Goal: Entertainment & Leisure: Consume media (video, audio)

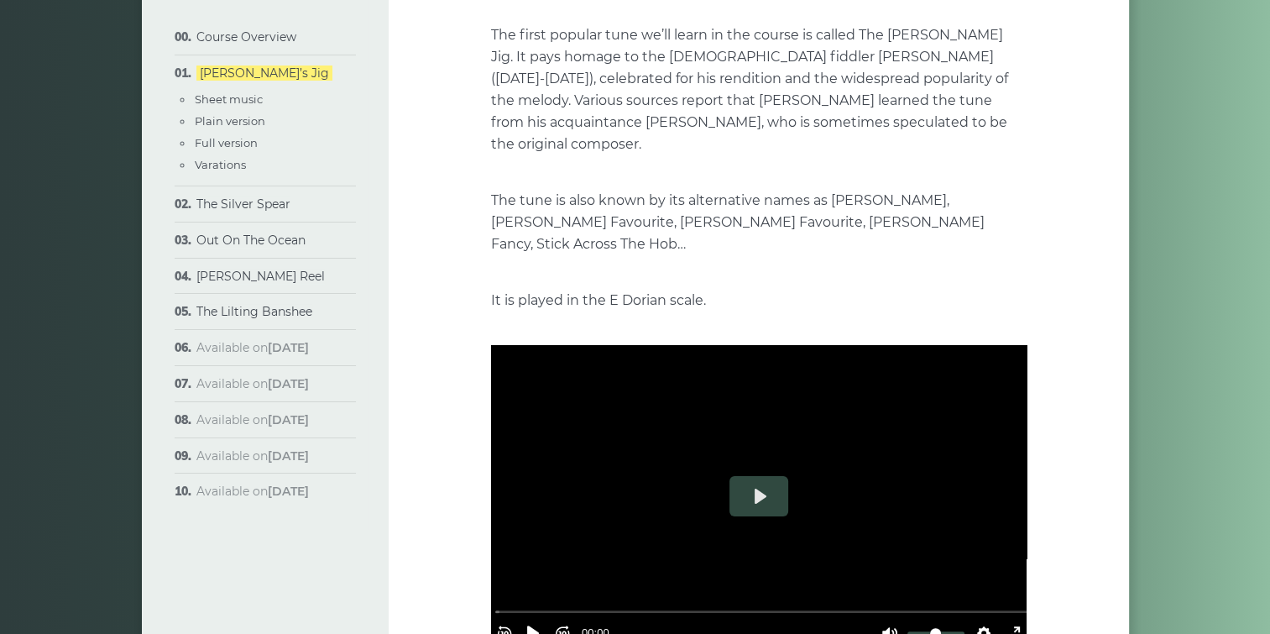
scroll to position [252, 0]
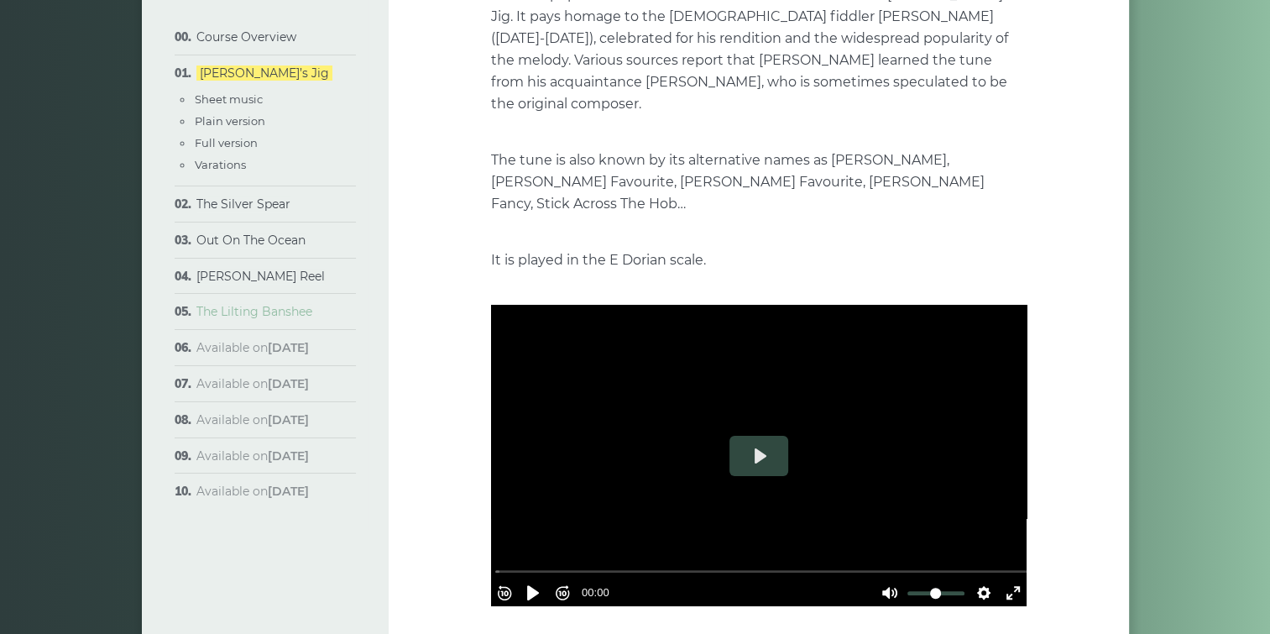
click at [257, 312] on link "The Lilting Banshee" at bounding box center [254, 311] width 116 height 15
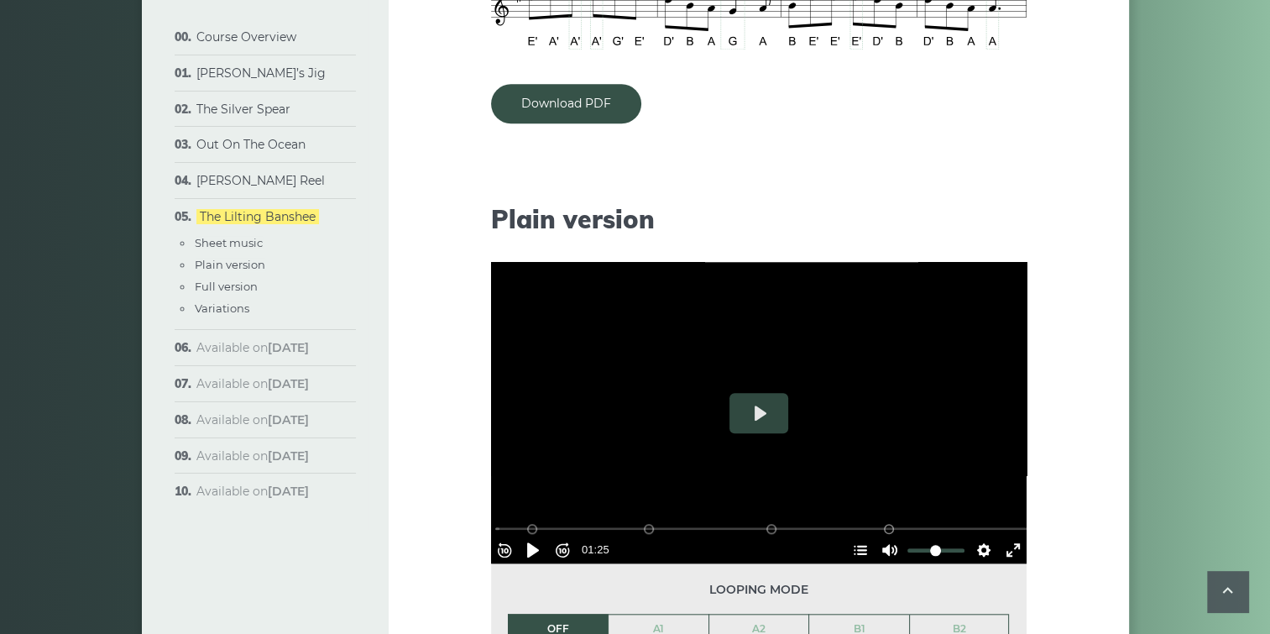
scroll to position [1594, 0]
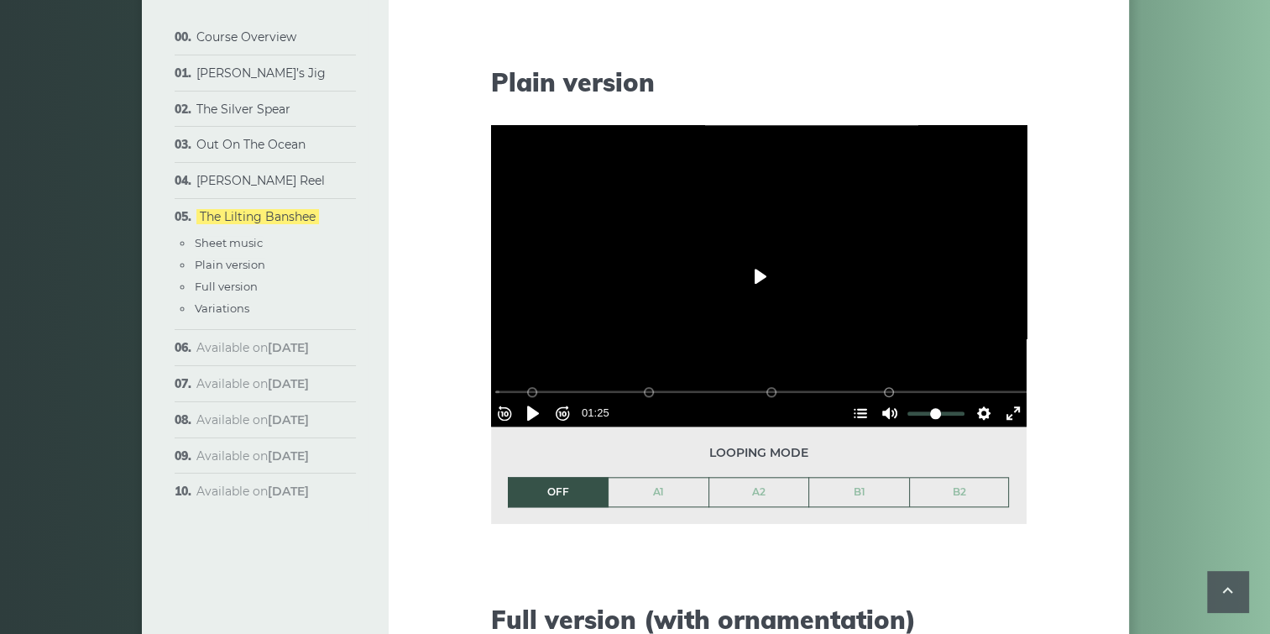
click at [759, 279] on button "Play" at bounding box center [758, 276] width 59 height 40
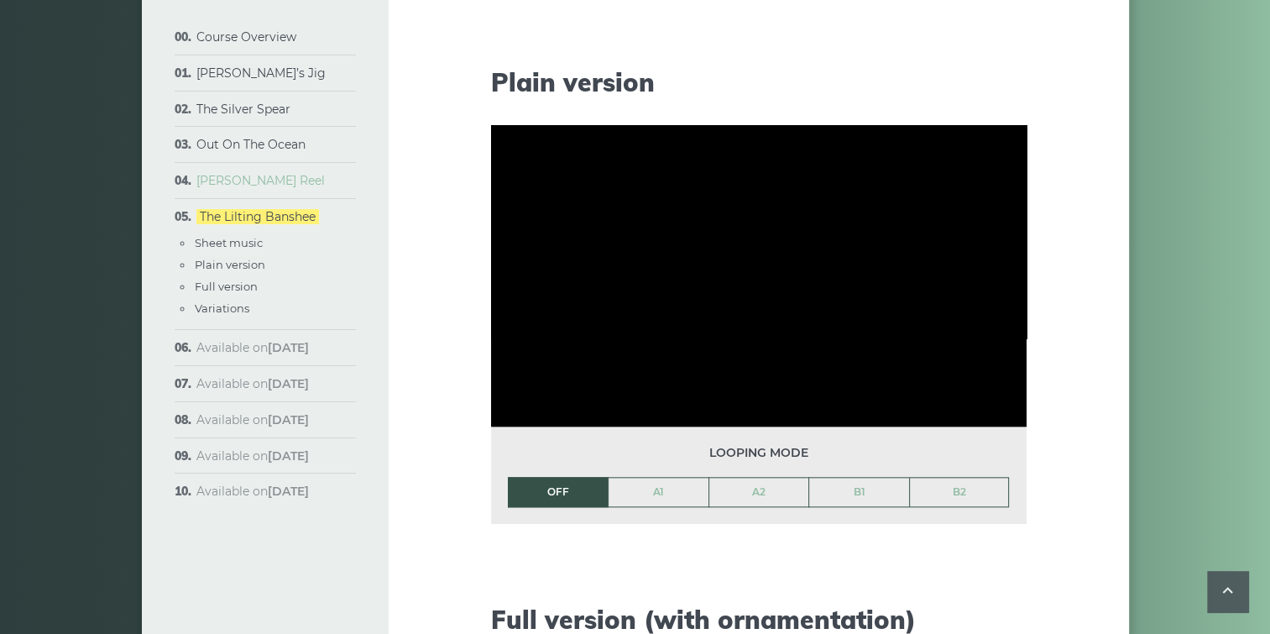
click at [227, 179] on link "[PERSON_NAME] Reel" at bounding box center [260, 180] width 128 height 15
type input "*****"
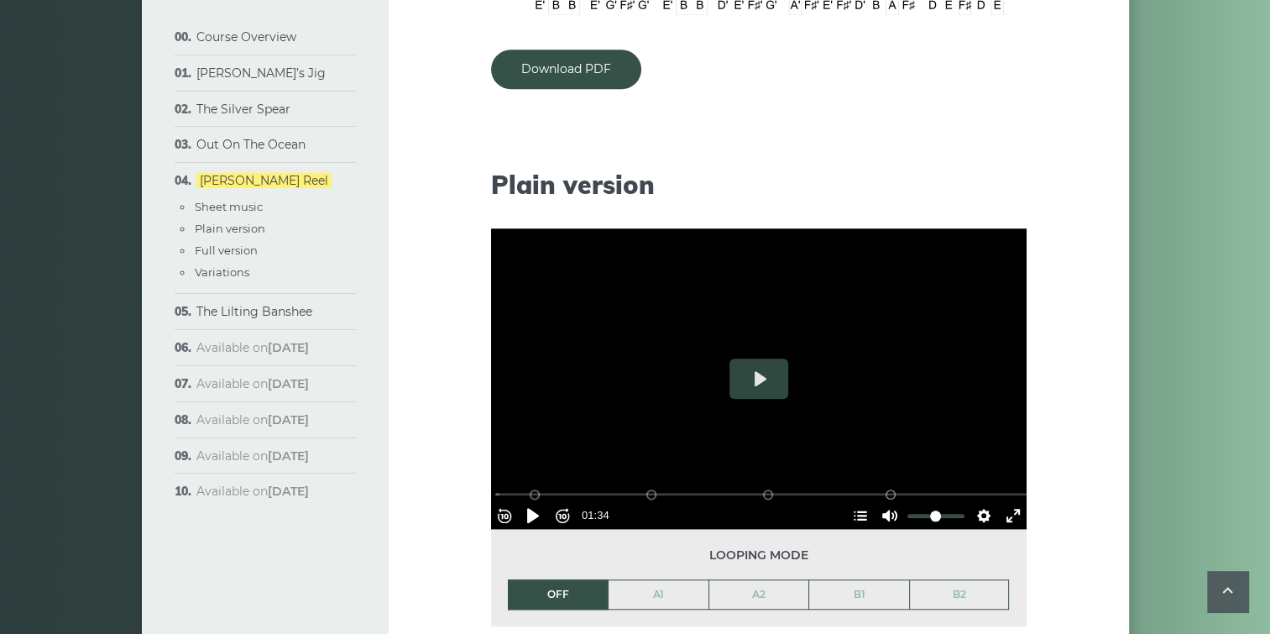
scroll to position [1678, 0]
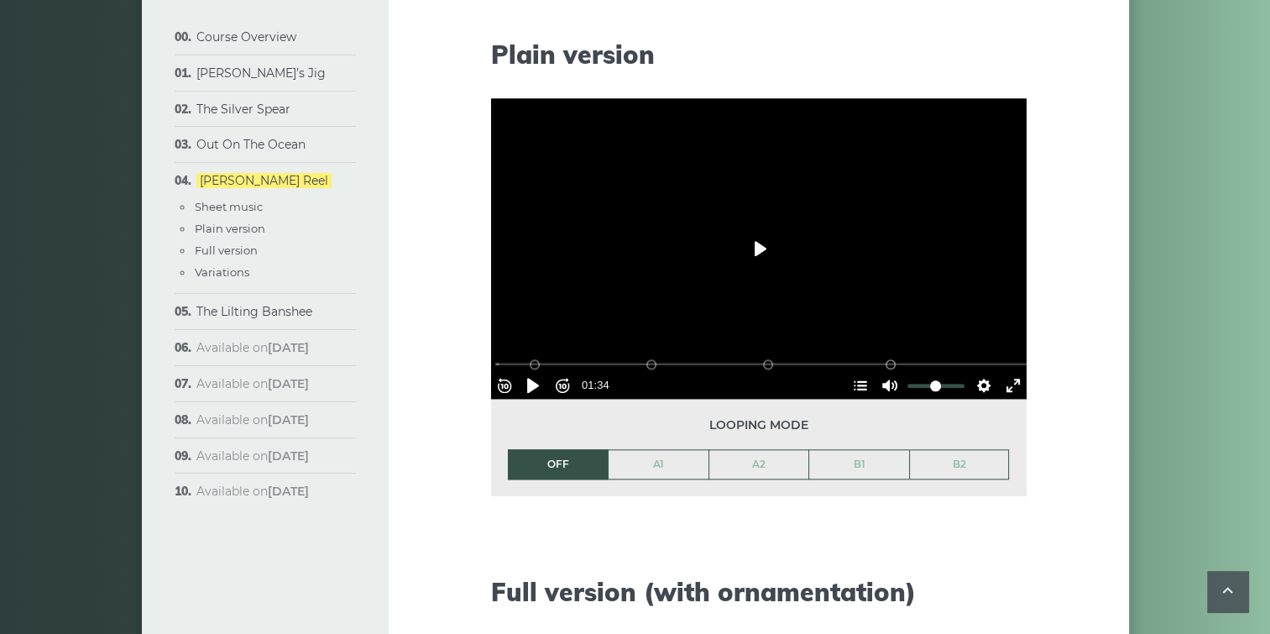
drag, startPoint x: 757, startPoint y: 242, endPoint x: 851, endPoint y: 241, distance: 94.0
click at [758, 242] on button "Play" at bounding box center [758, 248] width 59 height 40
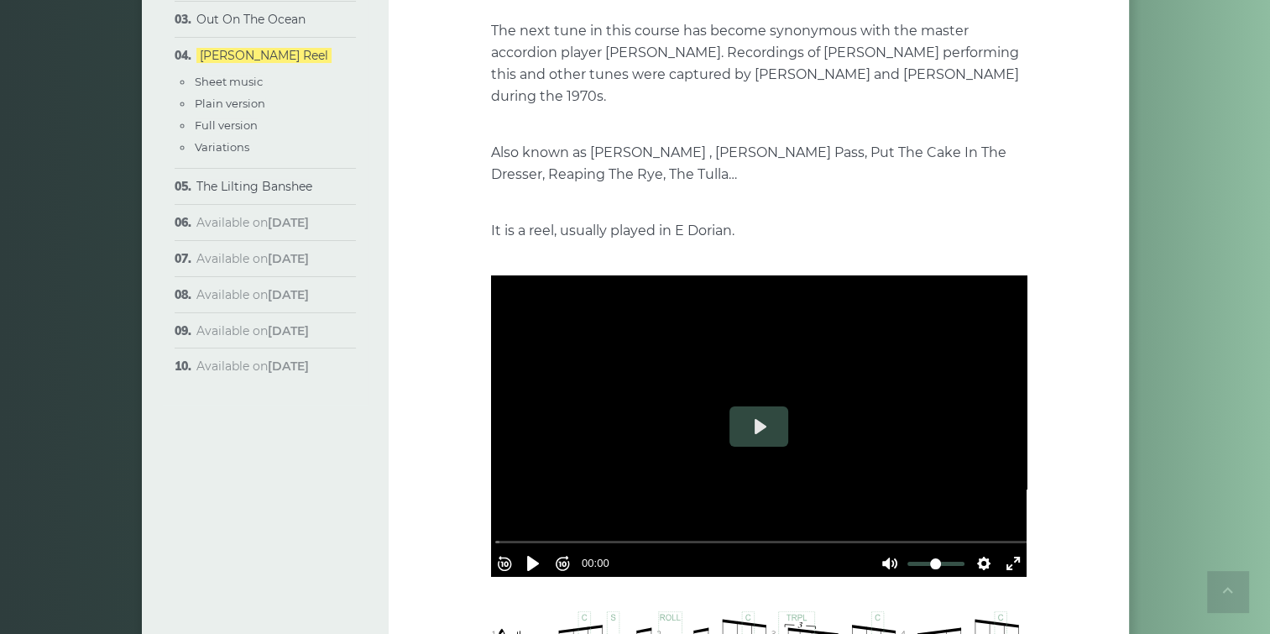
scroll to position [0, 0]
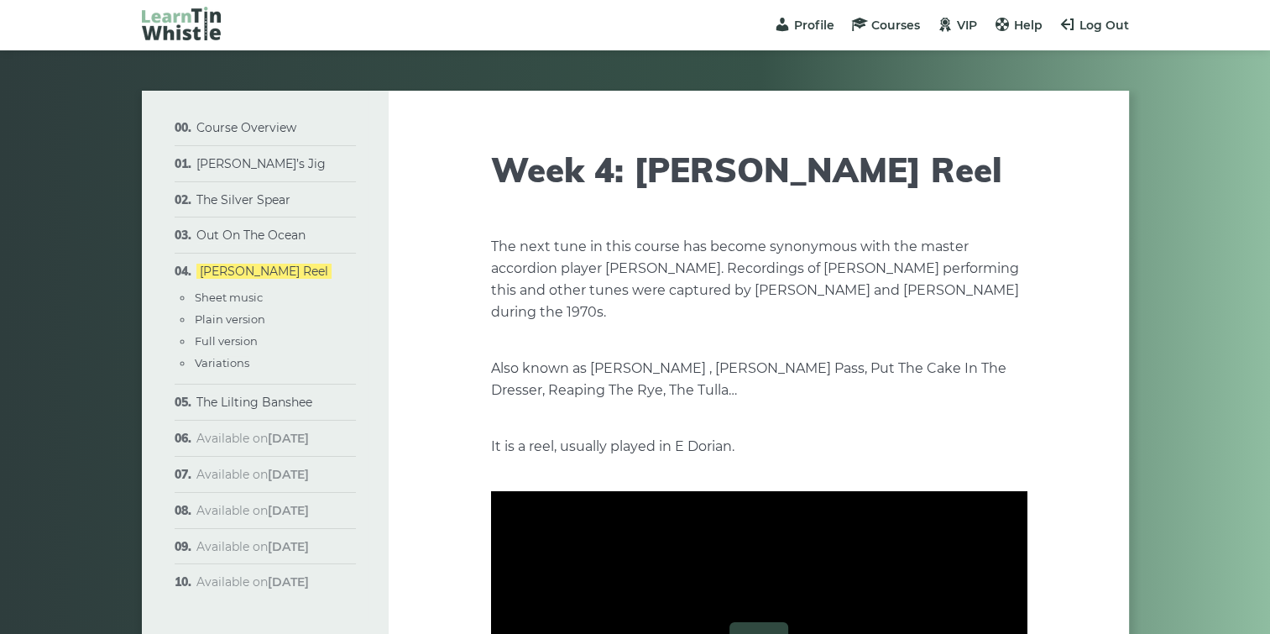
type input "*****"
